Goal: Task Accomplishment & Management: Manage account settings

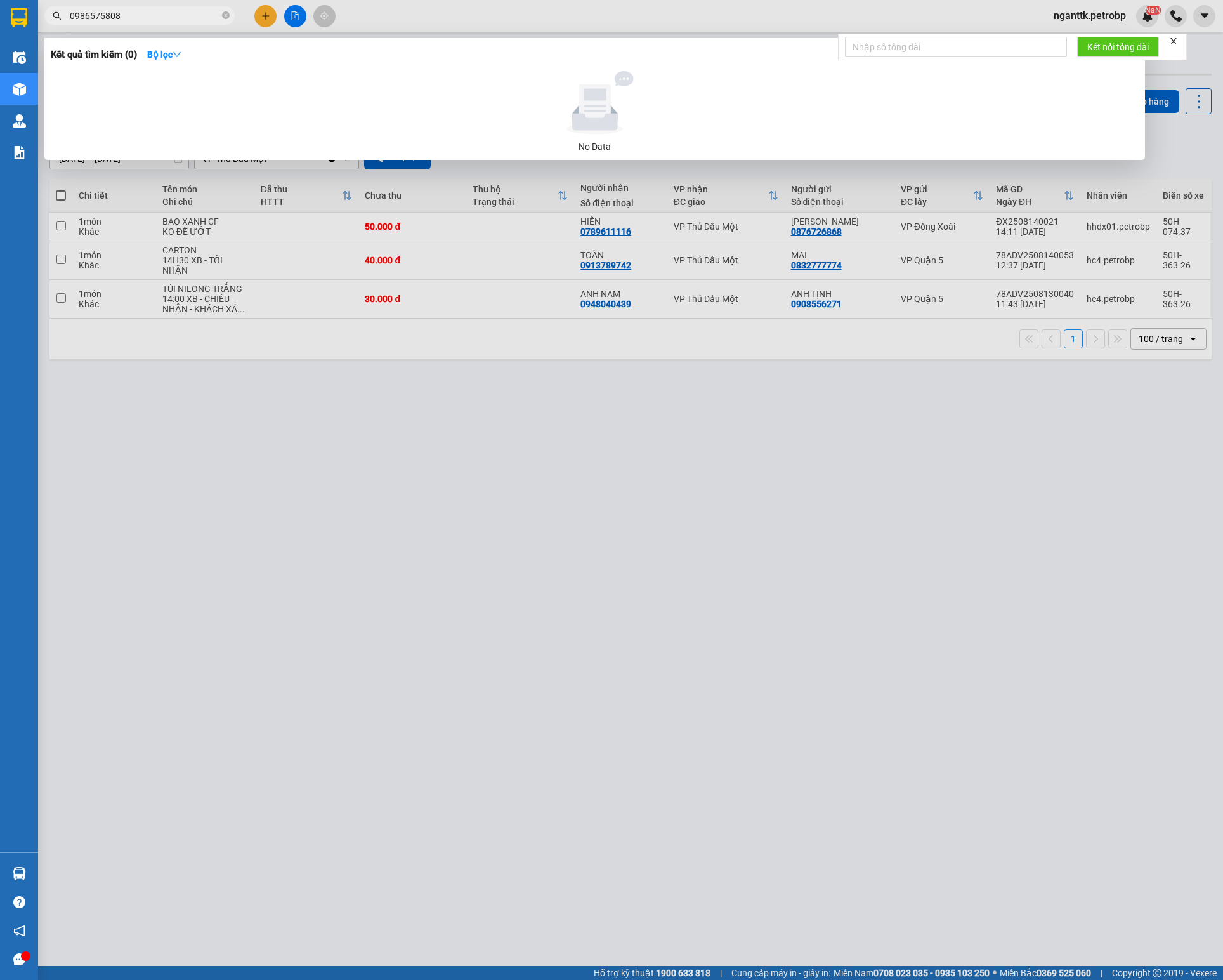
click at [160, 25] on div at bounding box center [611, 490] width 1223 height 980
click at [177, 19] on input "0986575808" at bounding box center [144, 15] width 150 height 14
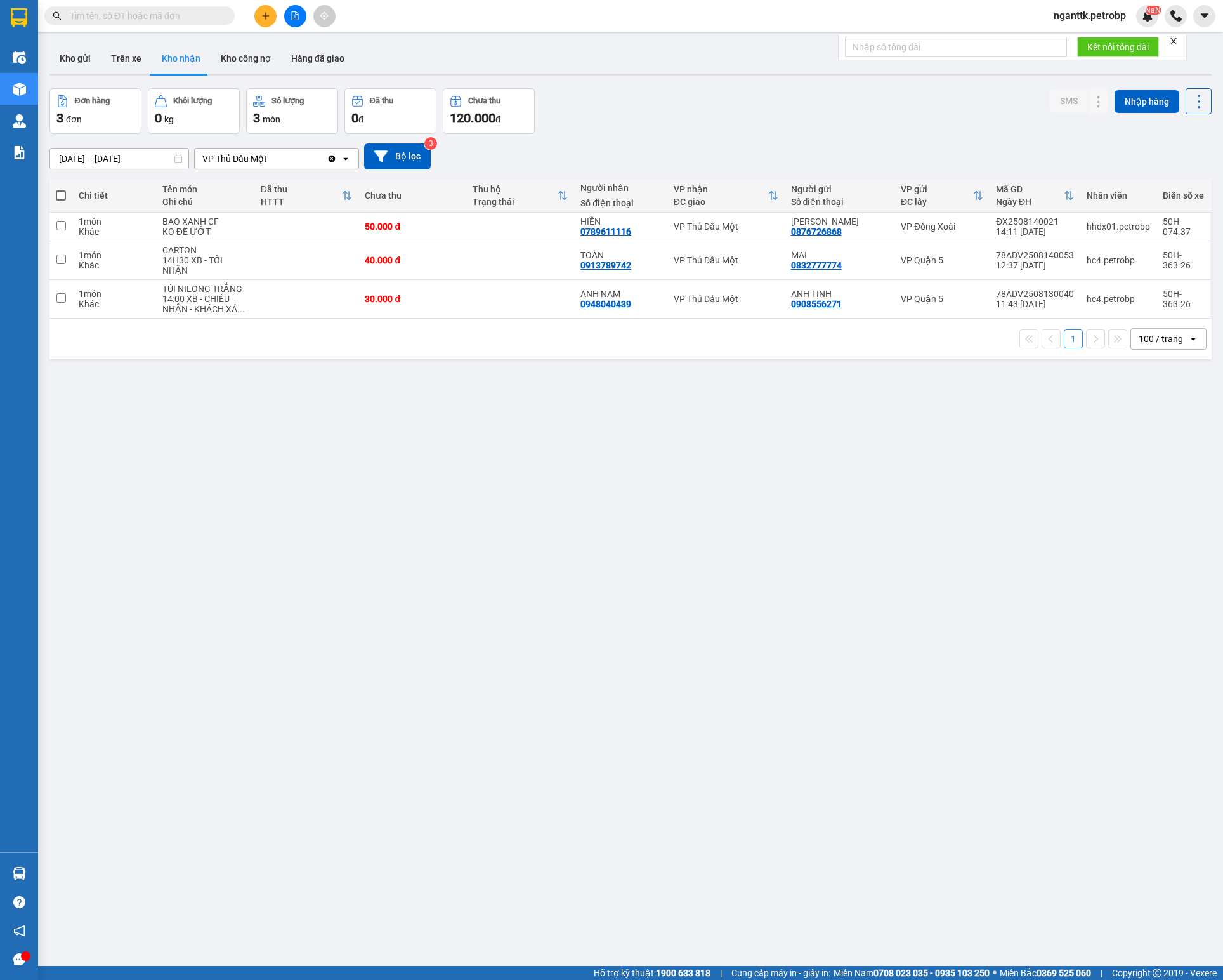
click at [177, 19] on input "text" at bounding box center [144, 15] width 150 height 14
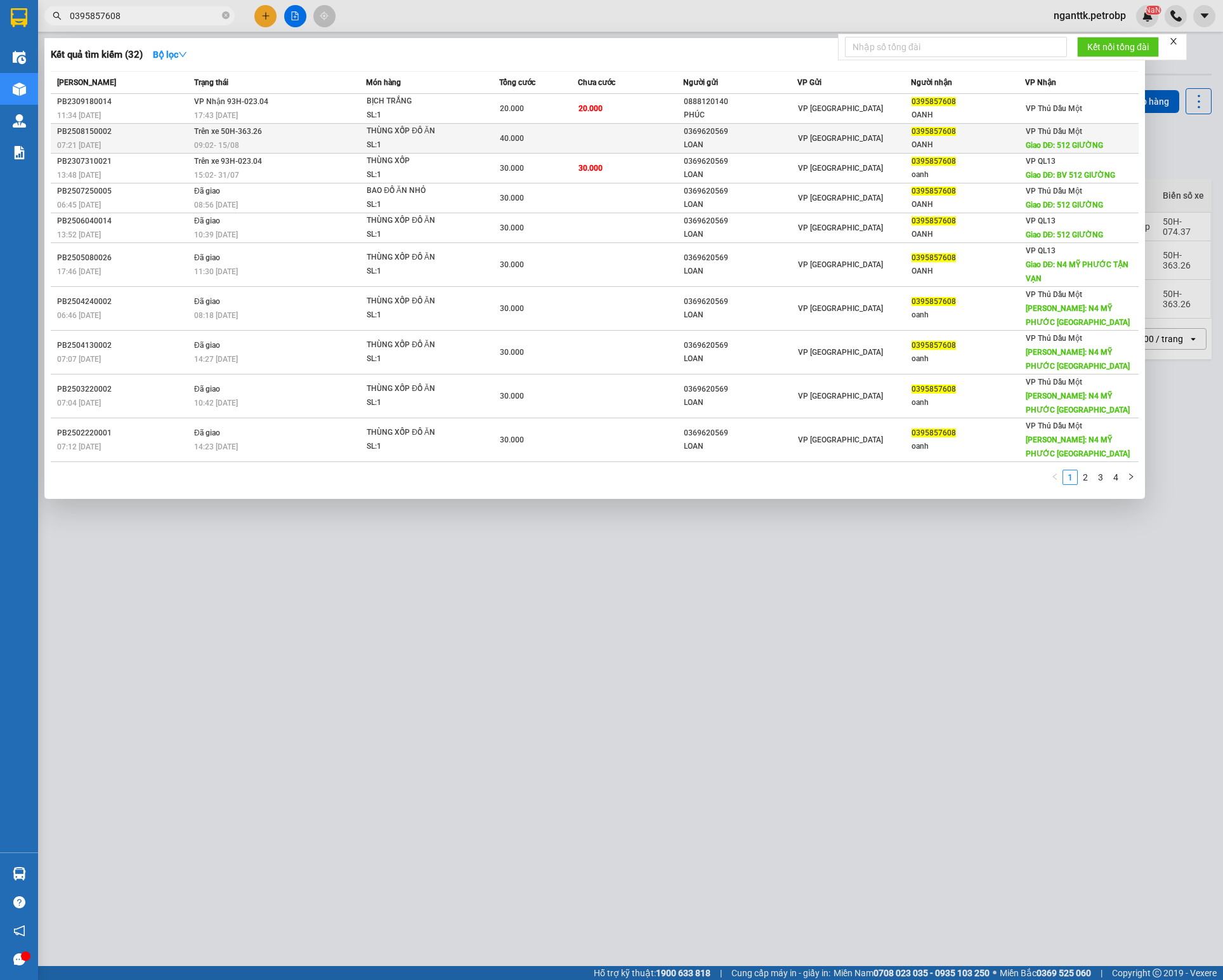
type input "0395857608"
click at [579, 147] on td at bounding box center [630, 138] width 105 height 30
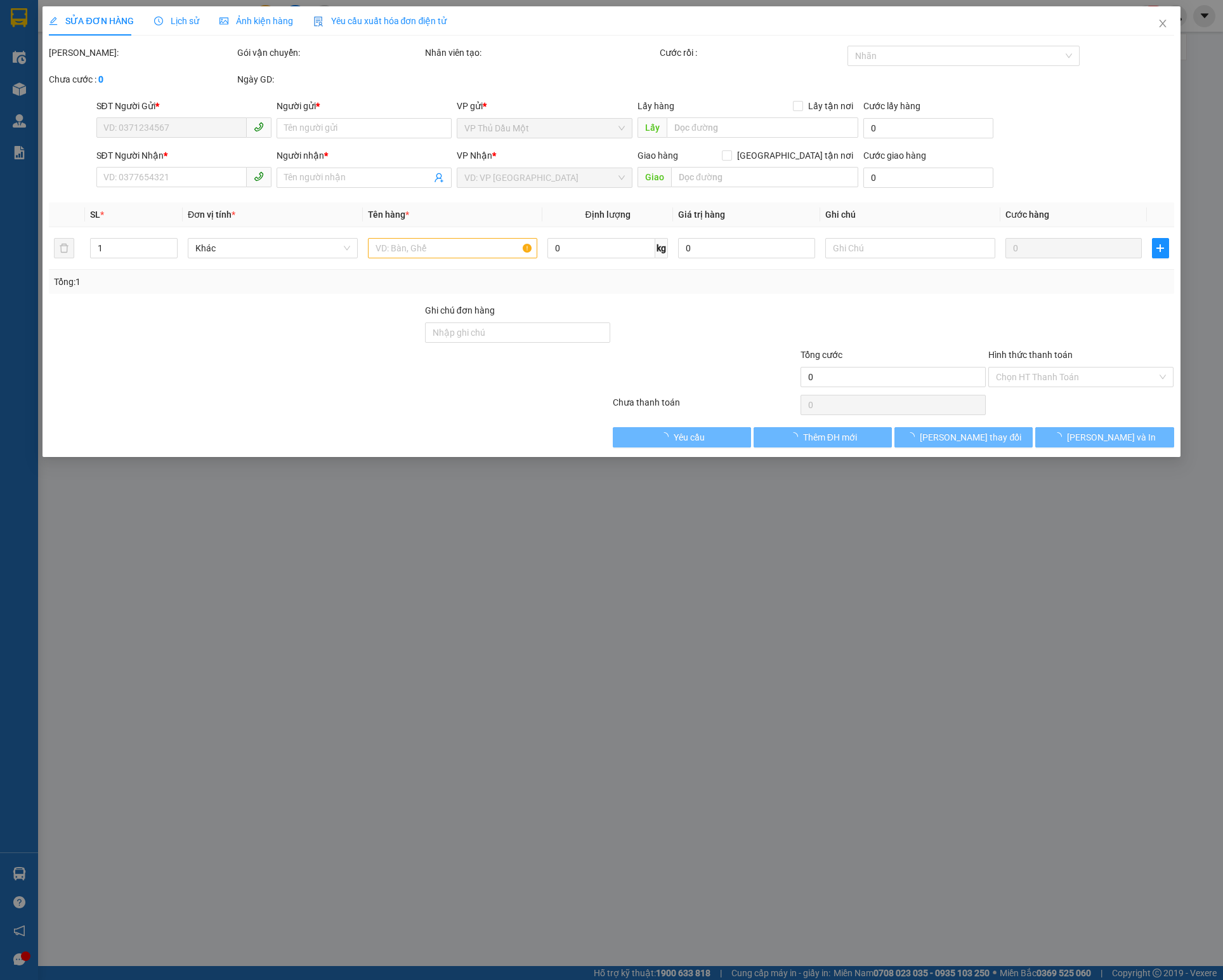
type input "0369620569"
type input "LOAN"
type input "0395857608"
type input "OANH"
type input "512 GIƯỜNG"
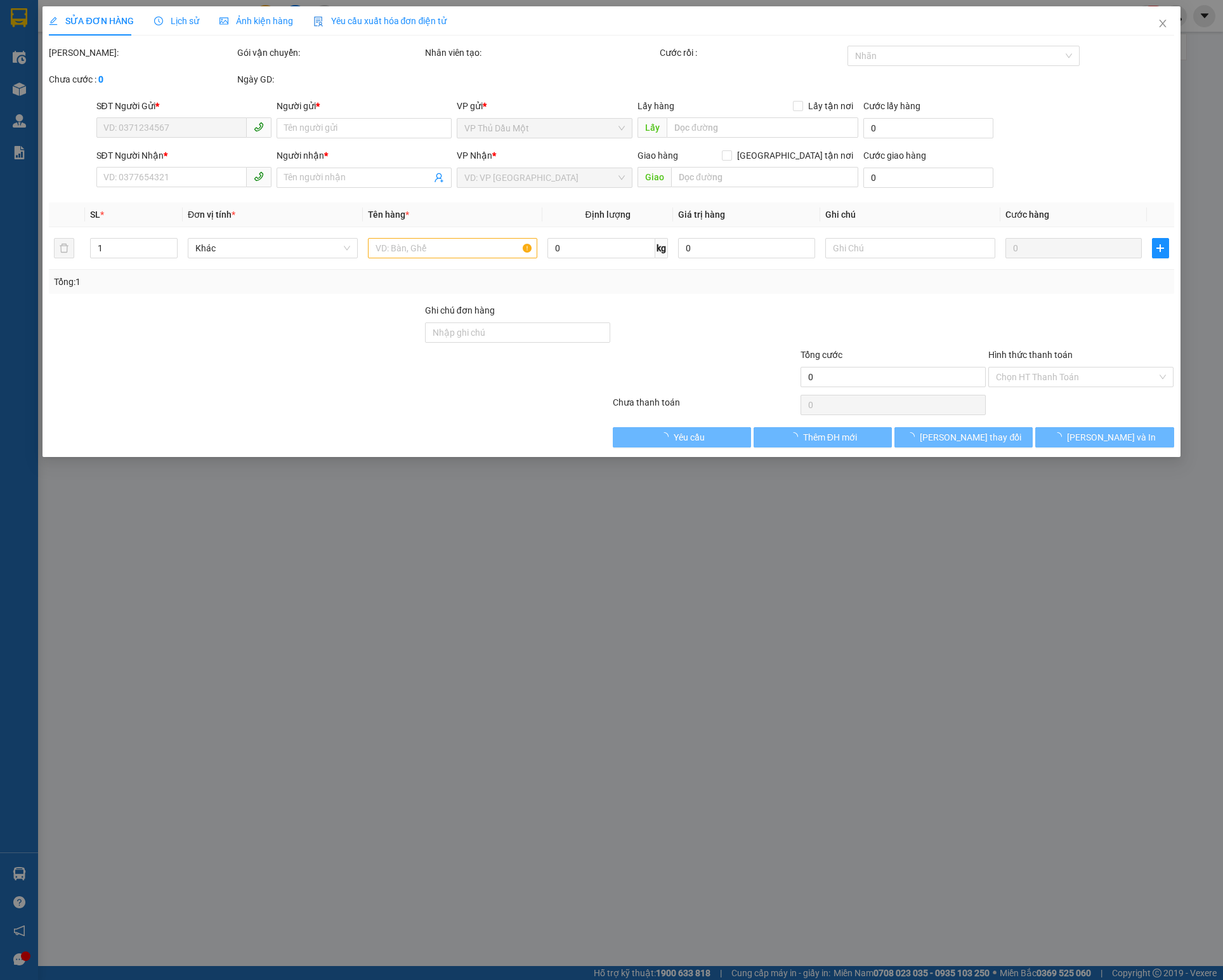
type input "40.000"
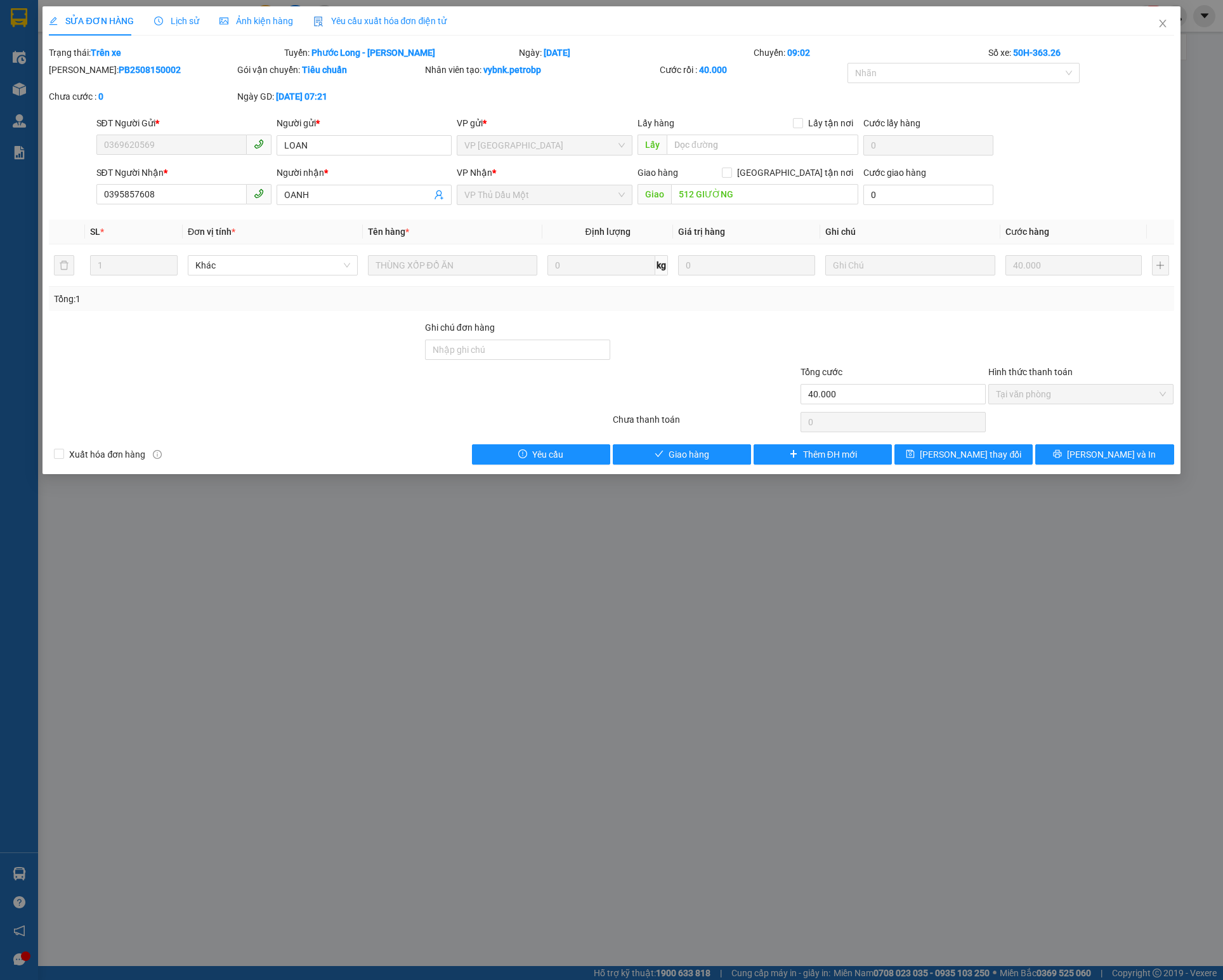
click at [182, 25] on span "Lịch sử" at bounding box center [177, 21] width 45 height 10
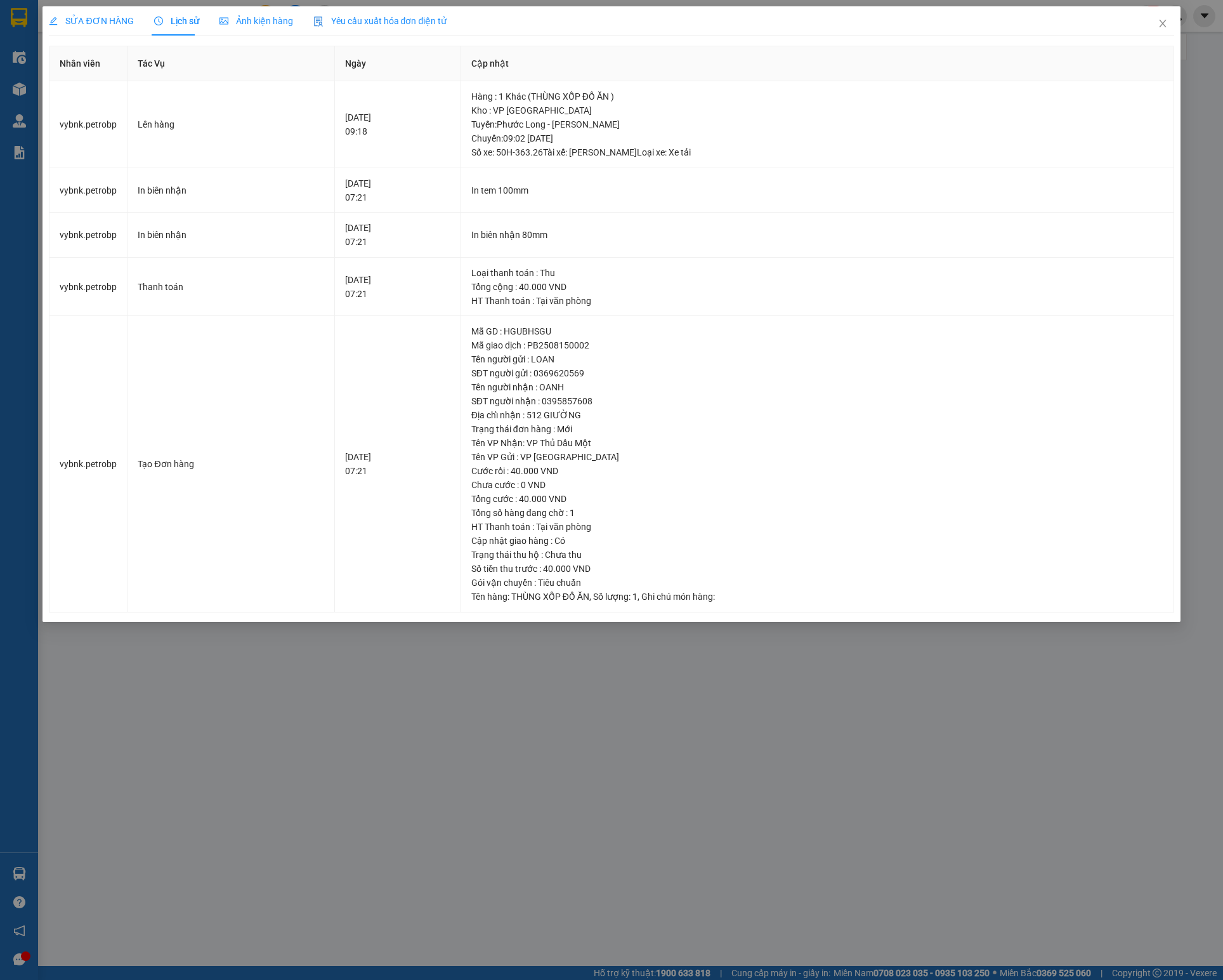
click at [119, 22] on span "SỬA ĐƠN HÀNG" at bounding box center [91, 21] width 85 height 10
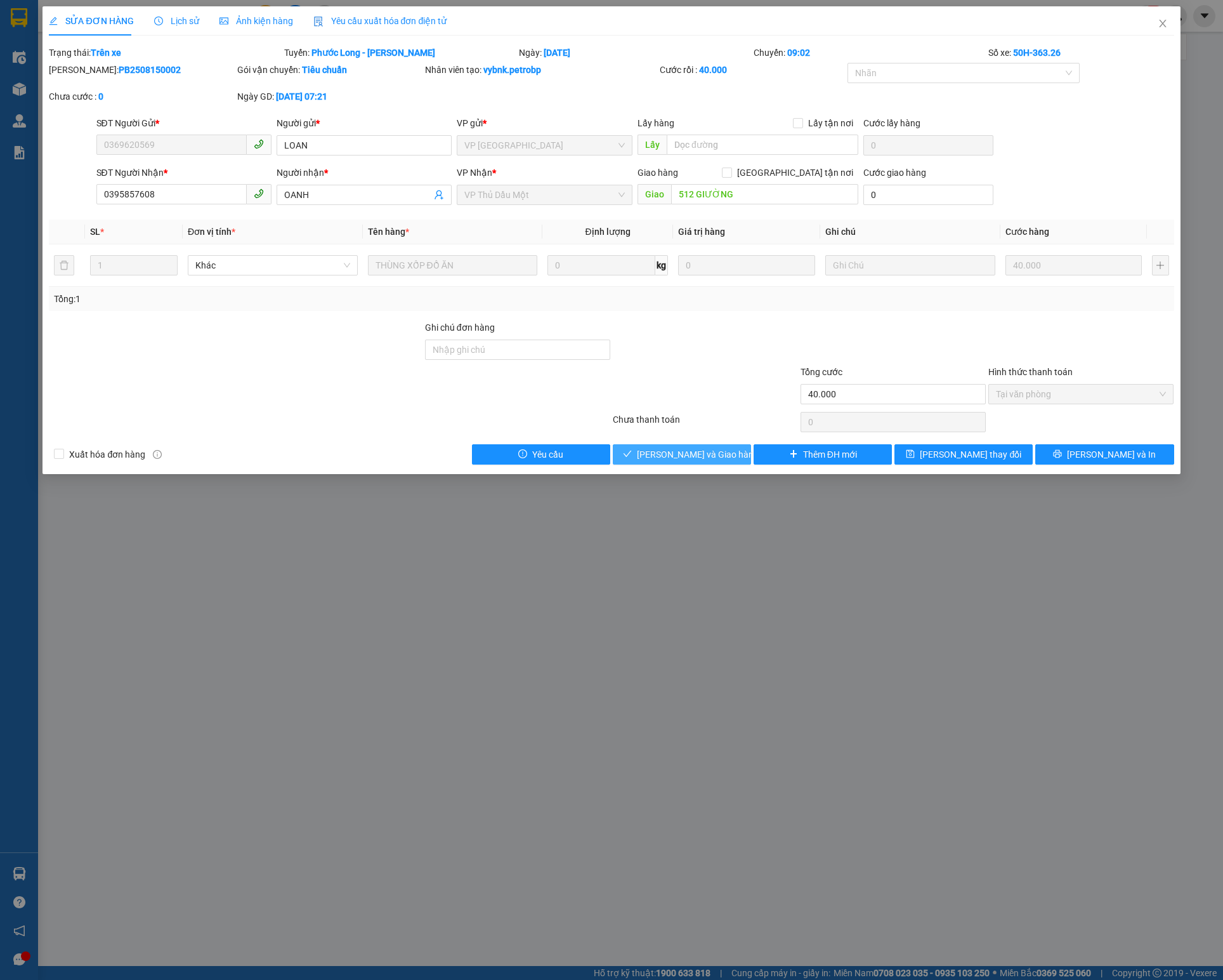
click at [660, 461] on span "[PERSON_NAME] và Giao hàng" at bounding box center [698, 454] width 122 height 14
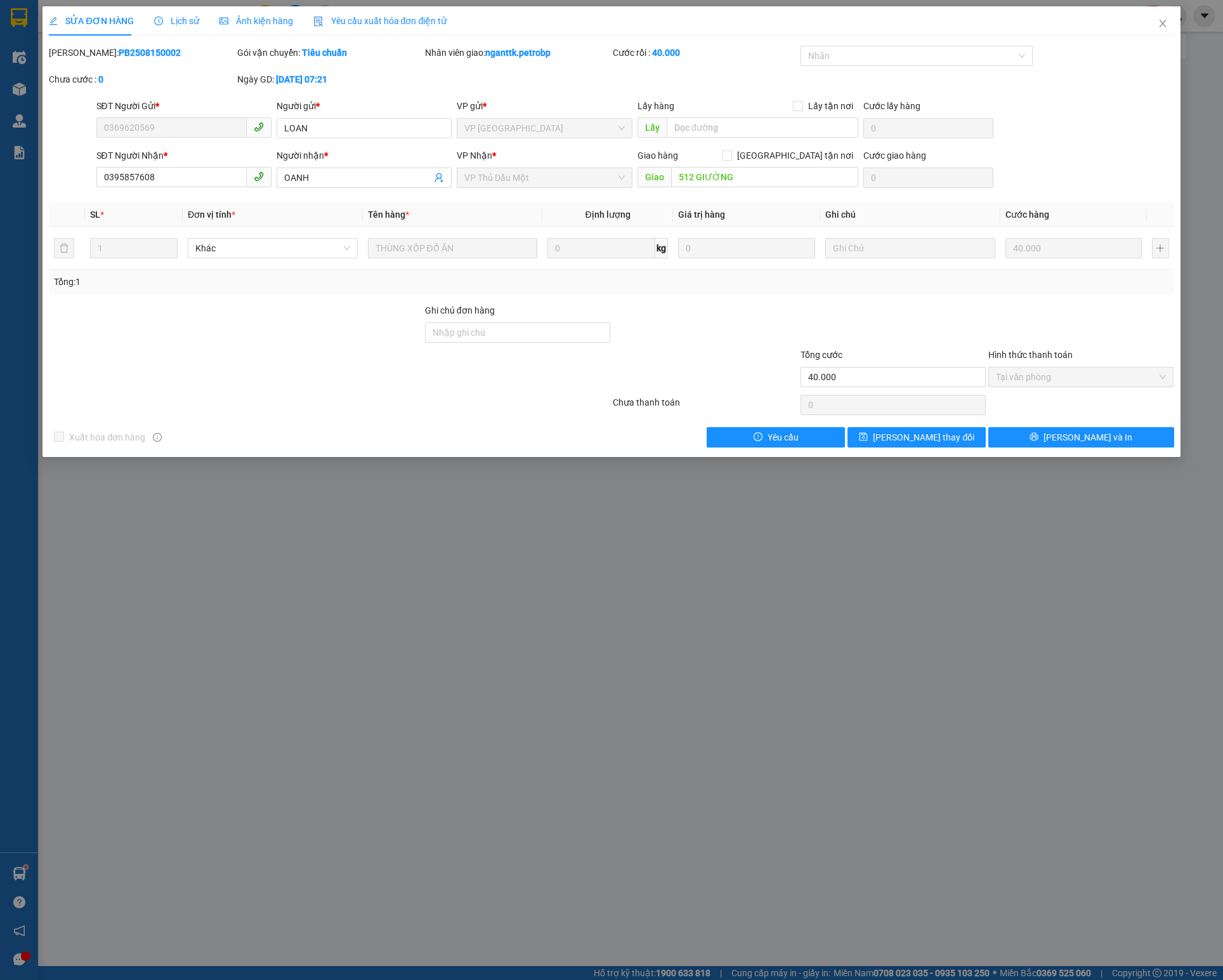
click at [246, 695] on div "SỬA ĐƠN HÀNG Lịch sử Ảnh kiện hàng Yêu cầu xuất hóa đơn điện tử Total Paid Fee …" at bounding box center [611, 490] width 1223 height 980
